Goal: Find specific page/section: Find specific page/section

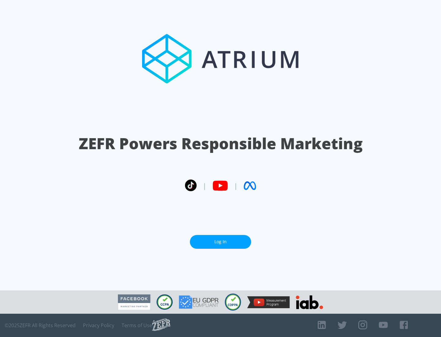
click at [220, 242] on link "Log In" at bounding box center [220, 242] width 61 height 14
